Goal: Navigation & Orientation: Go to known website

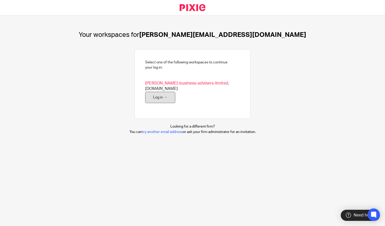
click at [152, 95] on link "Log in →" at bounding box center [160, 98] width 30 height 12
